Goal: Task Accomplishment & Management: Manage account settings

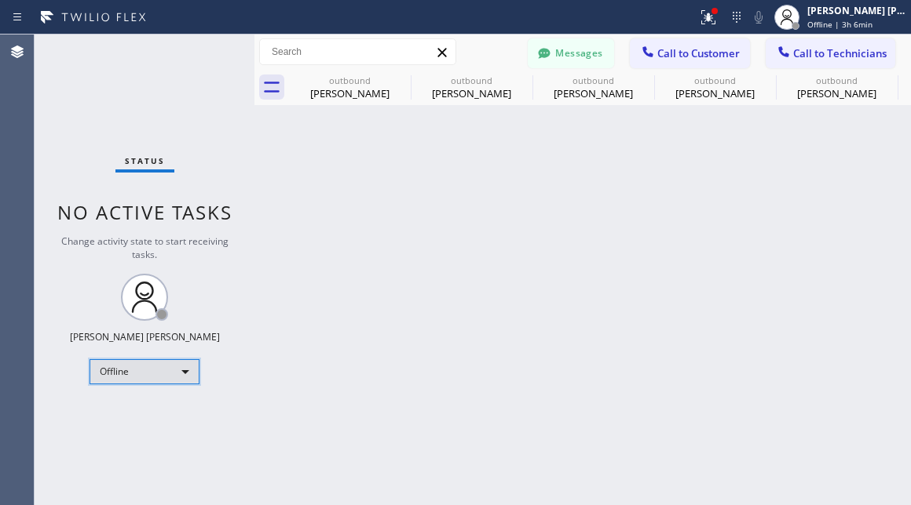
click at [181, 369] on div "Offline" at bounding box center [144, 371] width 110 height 25
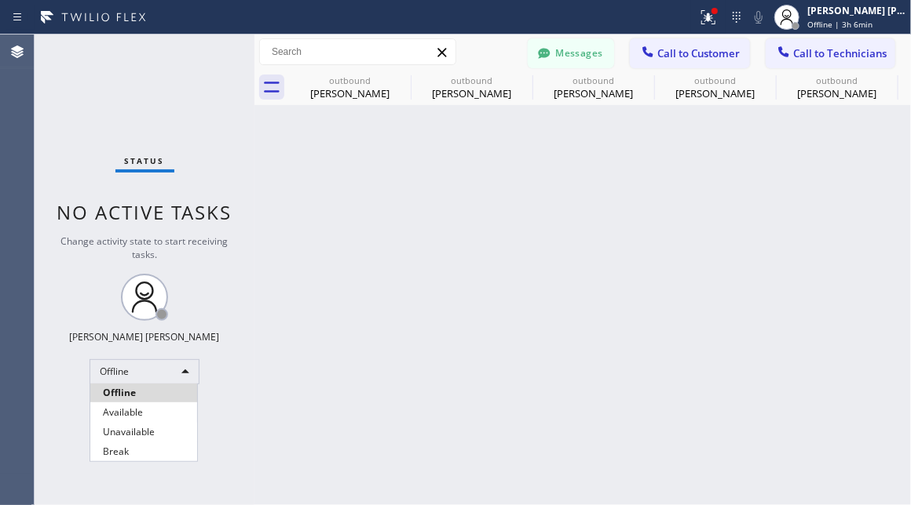
click at [141, 411] on li "Available" at bounding box center [143, 412] width 107 height 19
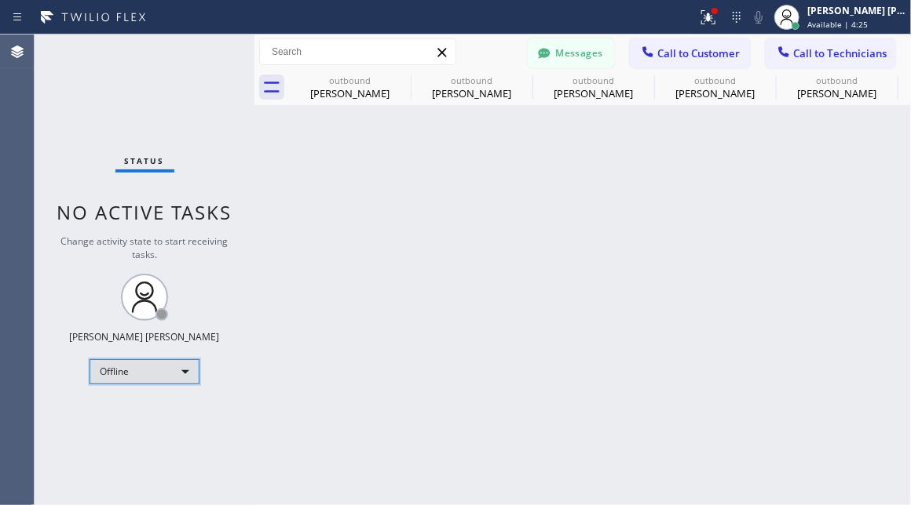
click at [152, 374] on div "Offline" at bounding box center [144, 371] width 110 height 25
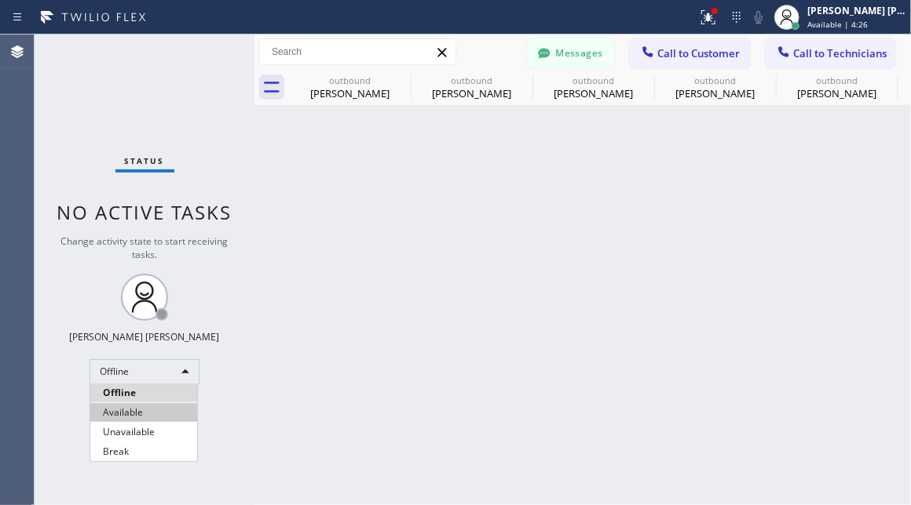
click at [152, 410] on li "Available" at bounding box center [143, 412] width 107 height 19
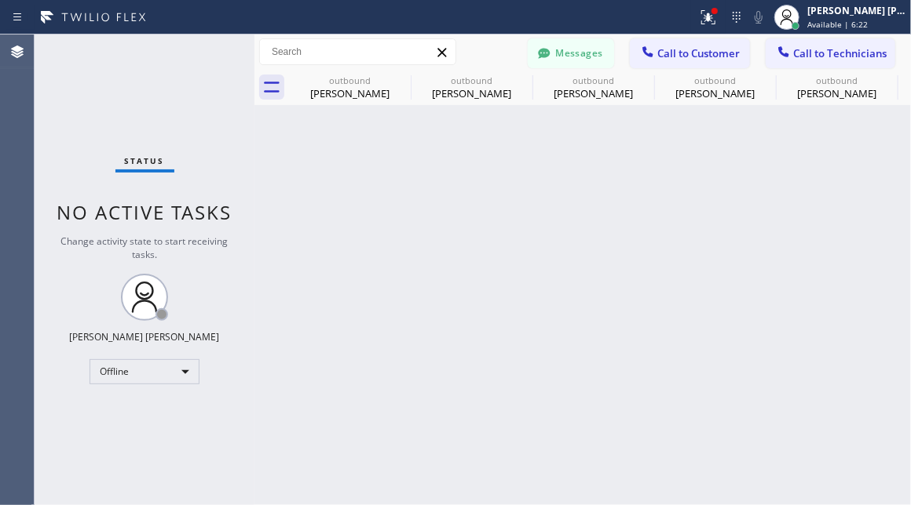
click at [168, 386] on div "Status No active tasks Change activity state to start receiving tasks. [PERSON_…" at bounding box center [145, 270] width 220 height 471
click at [173, 381] on div "Offline" at bounding box center [144, 371] width 110 height 25
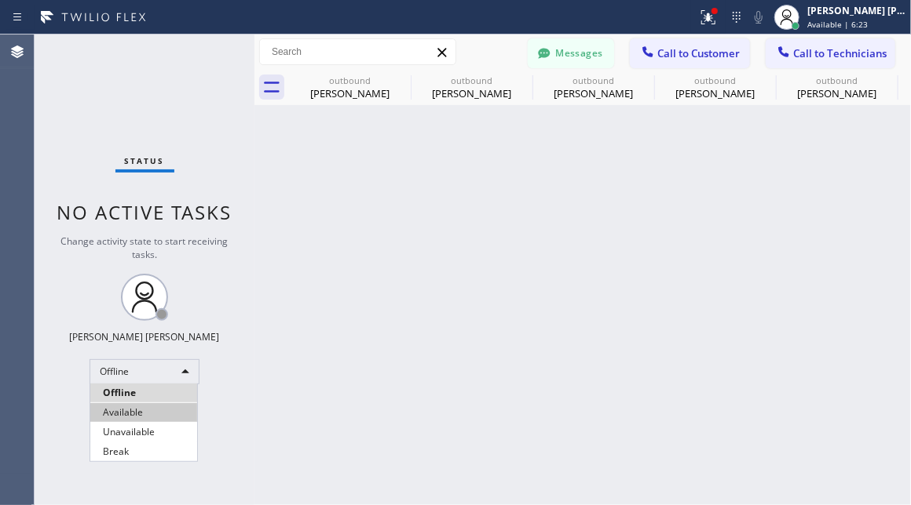
click at [172, 406] on li "Available" at bounding box center [143, 412] width 107 height 19
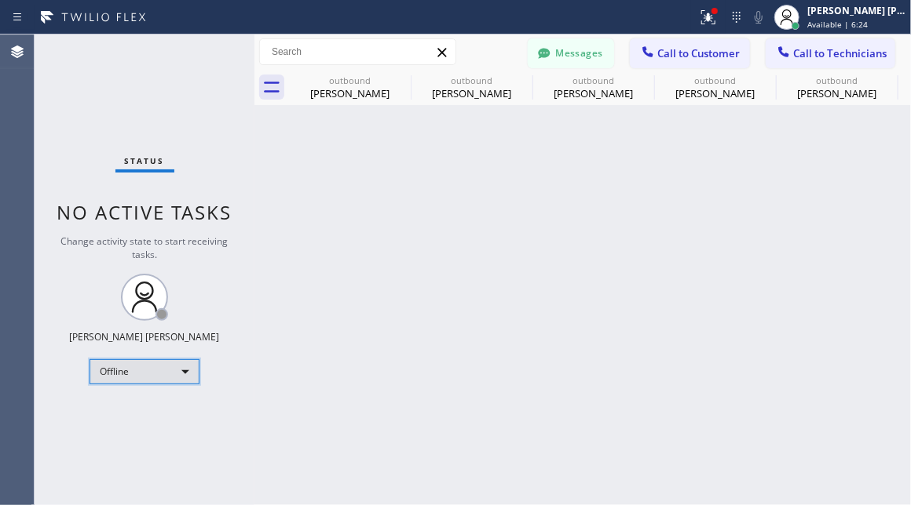
click at [166, 367] on div "Offline" at bounding box center [144, 371] width 110 height 25
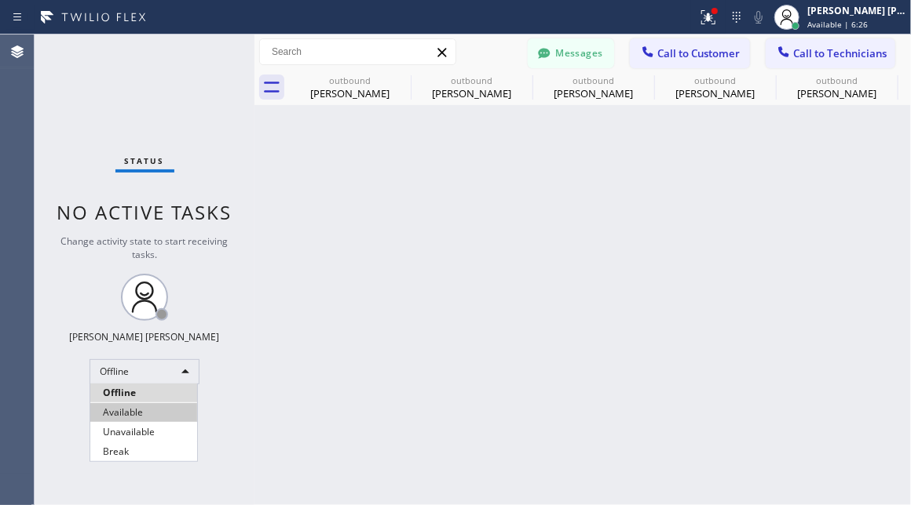
click at [148, 407] on li "Available" at bounding box center [143, 412] width 107 height 19
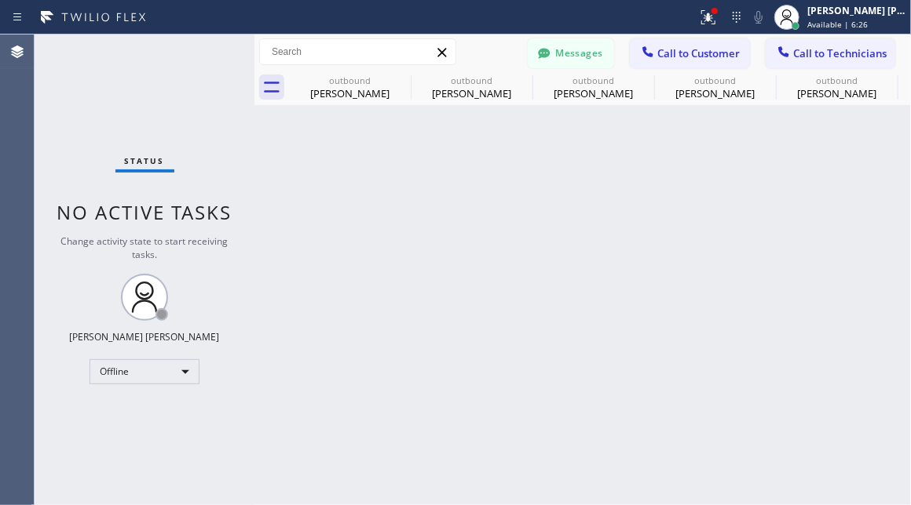
click at [314, 364] on div "Back to Dashboard Change Sender ID Customers Technicians AV [PERSON_NAME] [DATE…" at bounding box center [582, 270] width 656 height 471
